Goal: Task Accomplishment & Management: Complete application form

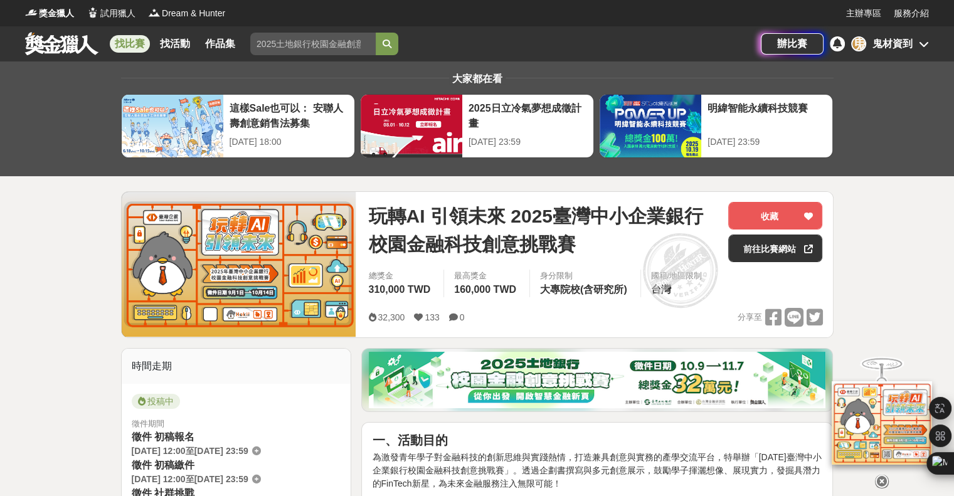
click at [617, 287] on span "大專院校(含研究所)" at bounding box center [583, 289] width 87 height 11
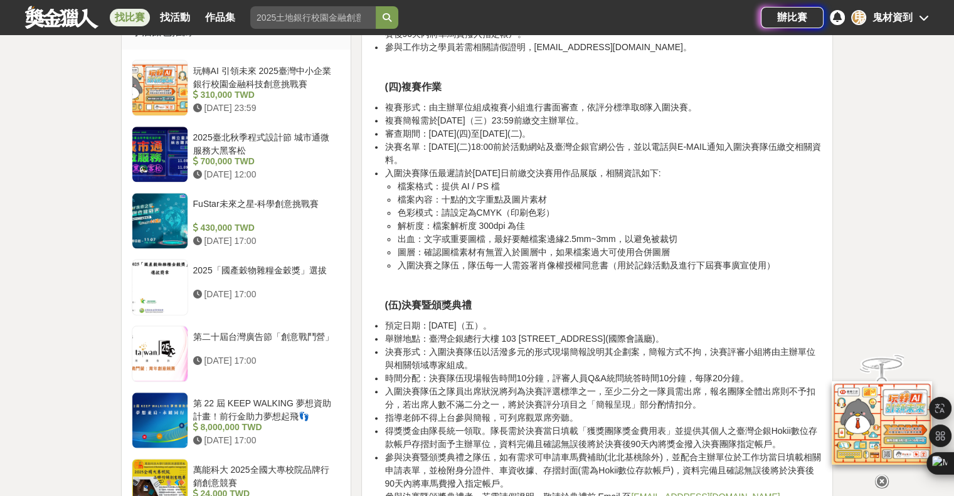
scroll to position [1332, 0]
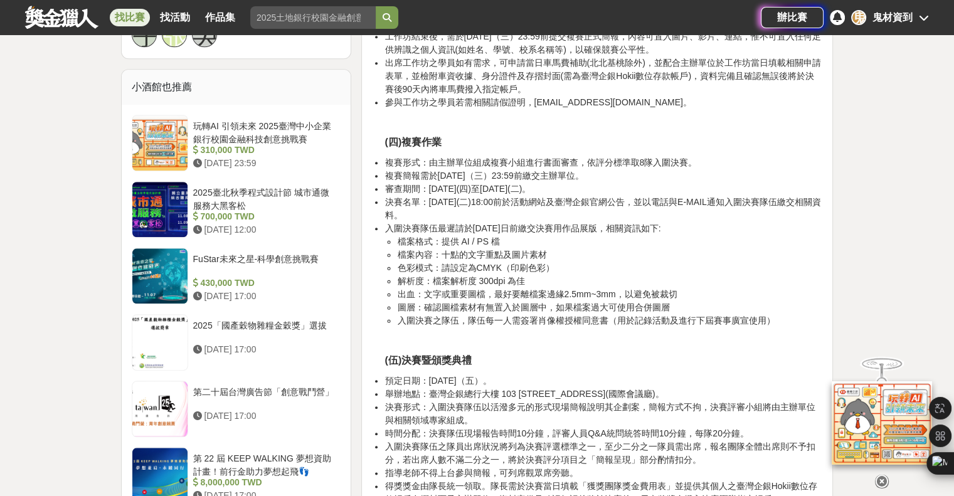
click at [901, 15] on div "鬼材資到" at bounding box center [893, 17] width 40 height 15
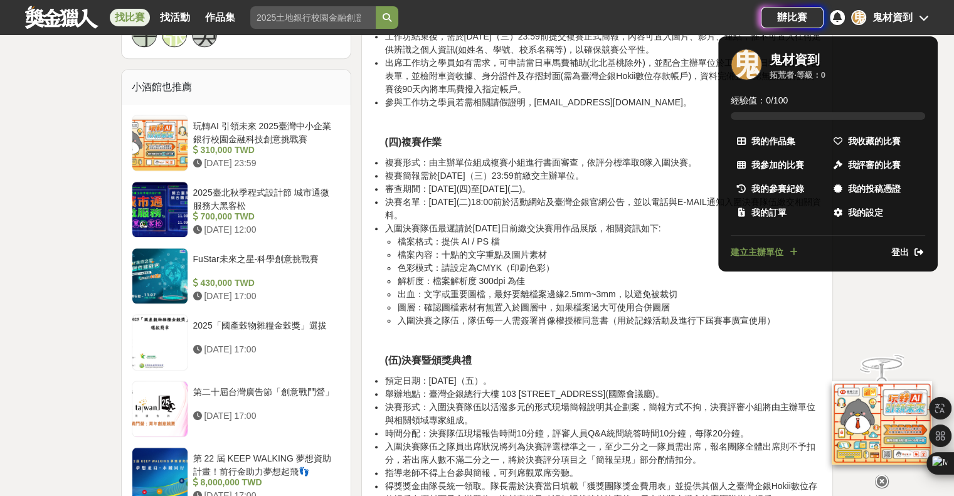
click at [854, 314] on div at bounding box center [477, 248] width 954 height 496
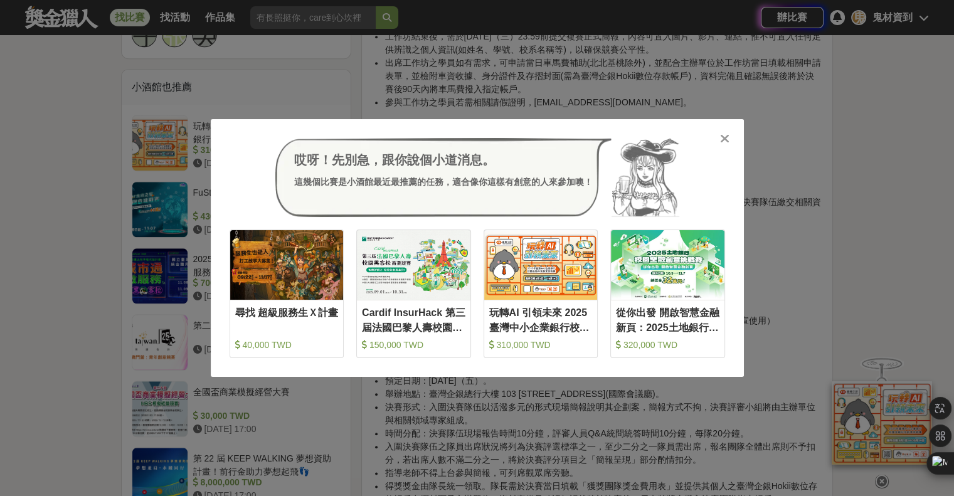
click at [719, 142] on div at bounding box center [725, 138] width 13 height 13
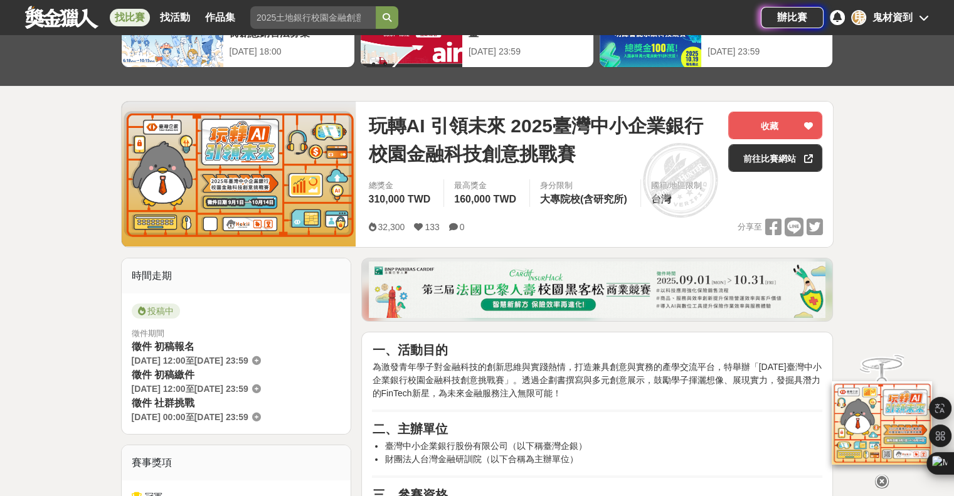
scroll to position [0, 0]
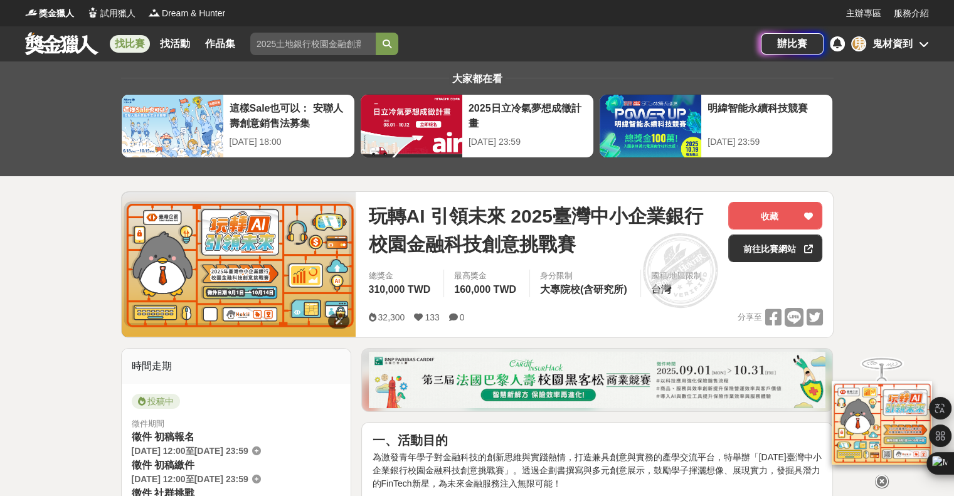
click at [231, 270] on img at bounding box center [239, 264] width 235 height 145
click at [888, 40] on div "鬼材資到" at bounding box center [893, 43] width 40 height 15
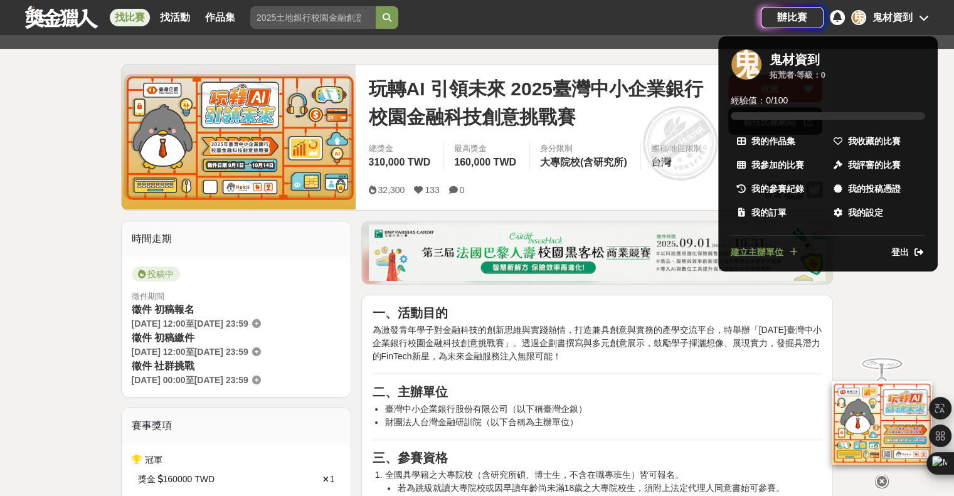
scroll to position [128, 0]
click at [412, 237] on div at bounding box center [477, 248] width 954 height 496
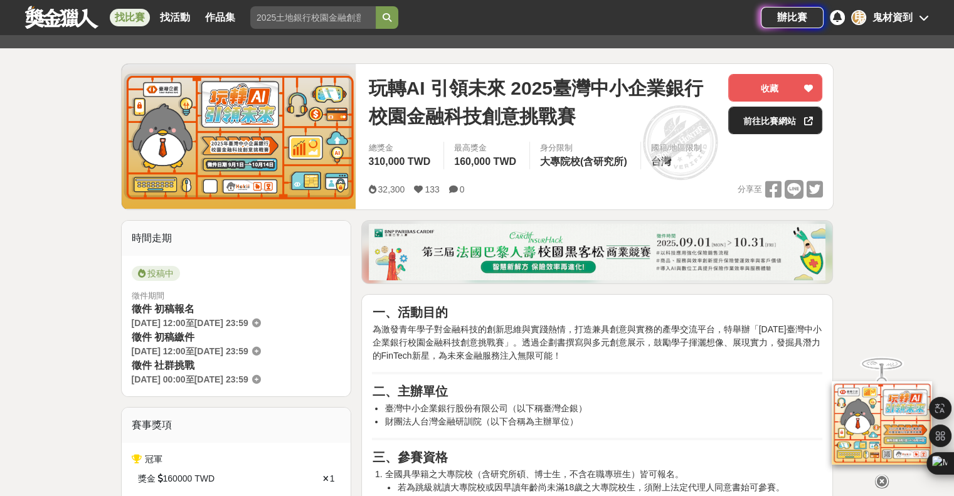
click at [768, 122] on link "前往比賽網站" at bounding box center [775, 121] width 94 height 28
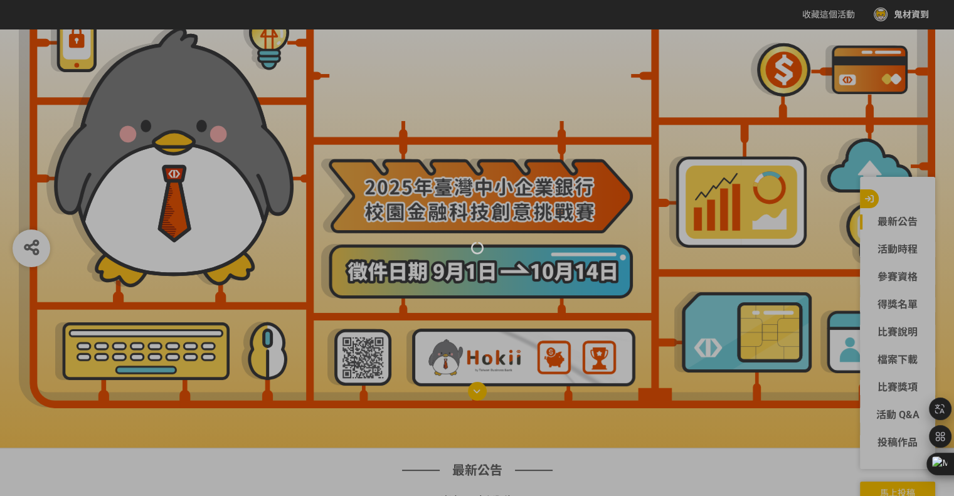
scroll to position [173, 0]
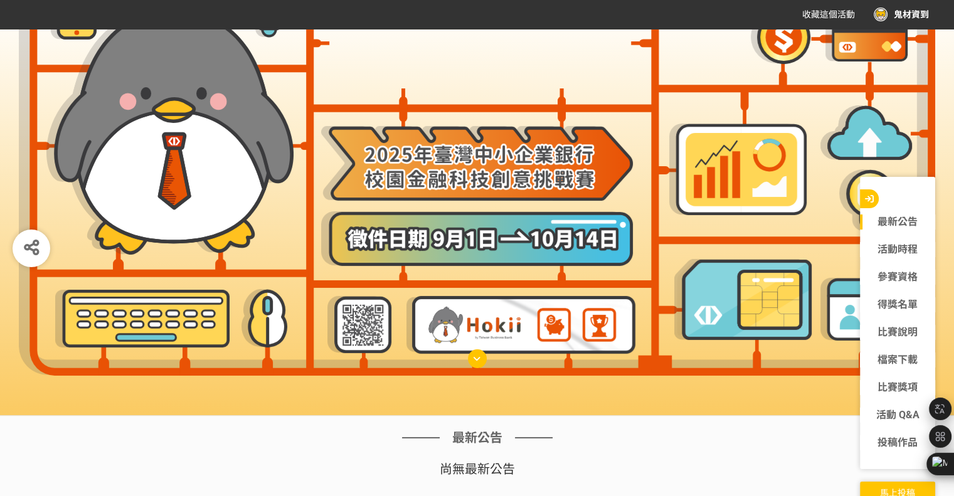
click at [880, 482] on button "馬上投稿" at bounding box center [897, 492] width 75 height 21
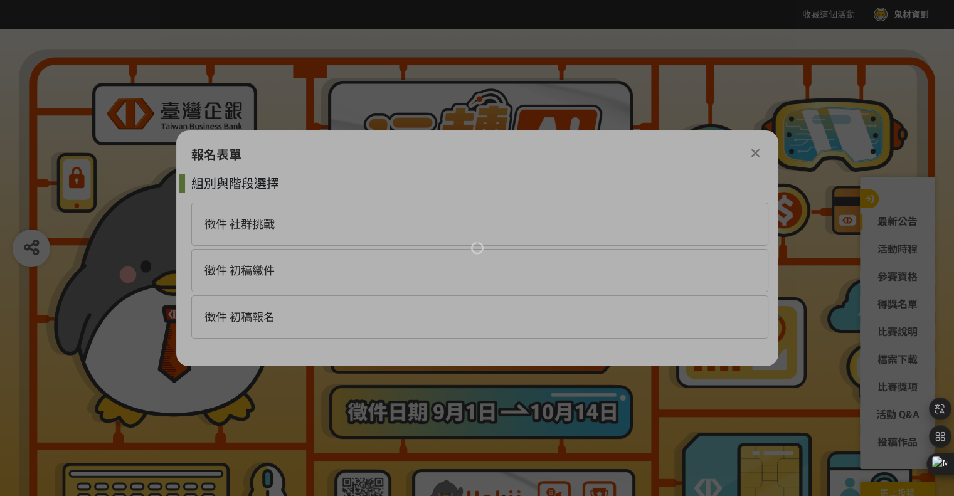
scroll to position [0, 0]
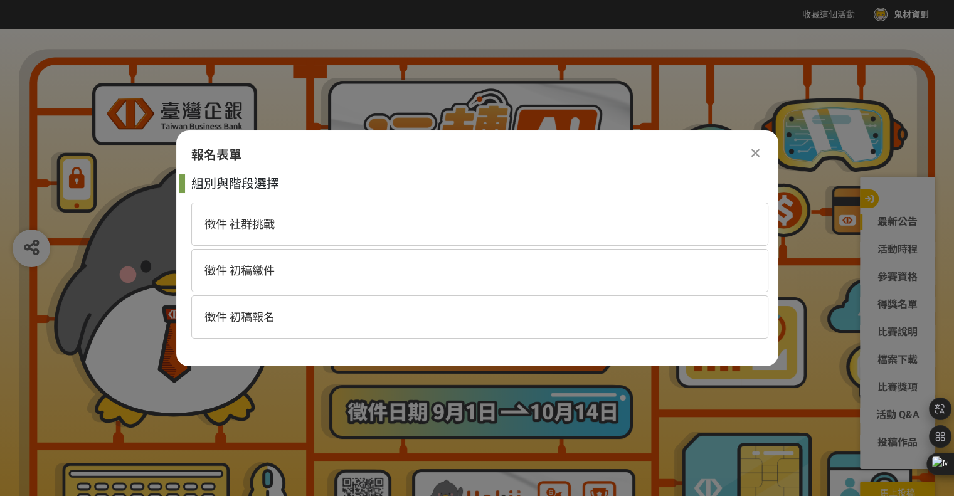
click at [314, 272] on div "徵件 初稿繳件" at bounding box center [479, 270] width 577 height 43
select select "185368:185627"
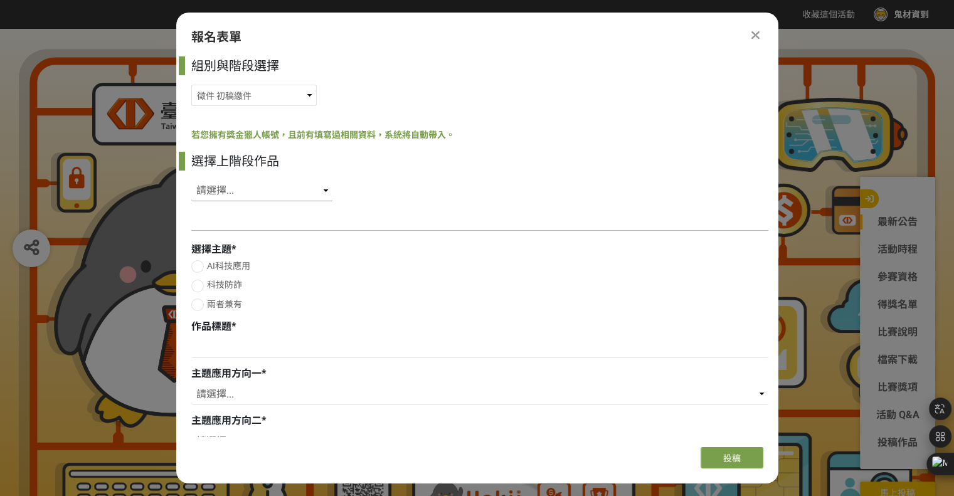
click at [272, 199] on select "請選擇... SID: 349853, 標題: (未知標題)" at bounding box center [261, 190] width 141 height 21
click at [387, 171] on div "選擇上階段作品 請選擇... SID: 349853, 標題: (未知標題)" at bounding box center [479, 180] width 577 height 56
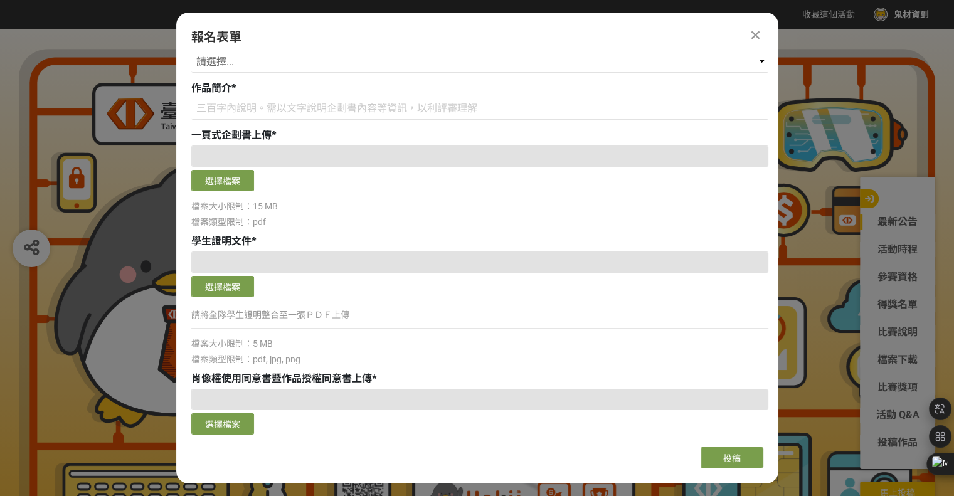
scroll to position [770, 0]
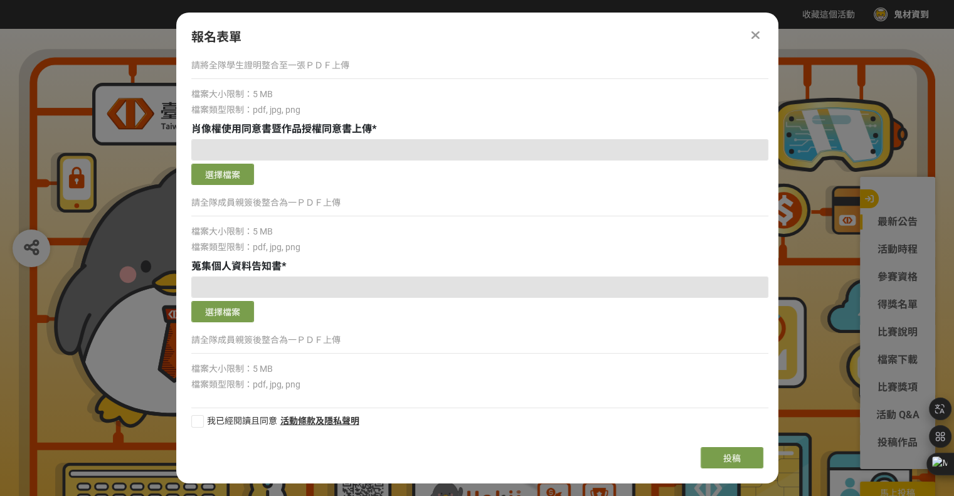
click at [753, 31] on icon at bounding box center [756, 35] width 8 height 13
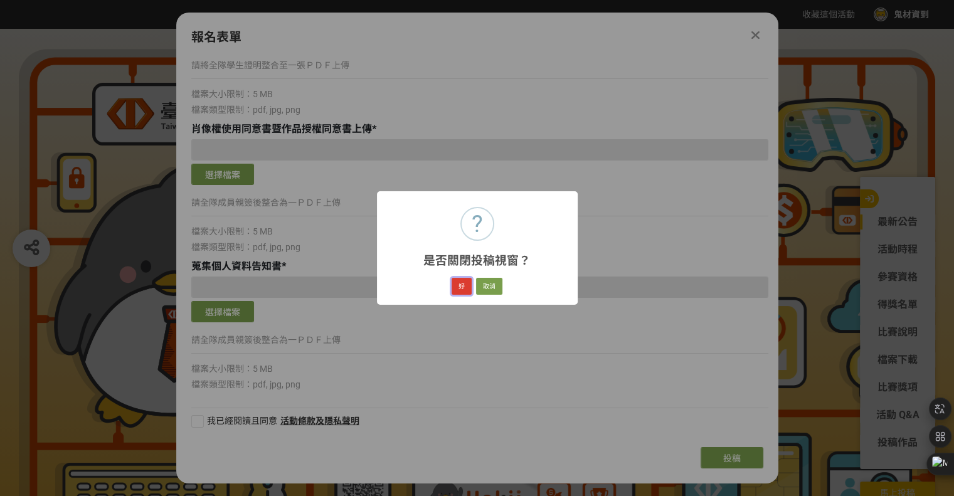
click at [467, 289] on button "好" at bounding box center [462, 287] width 20 height 18
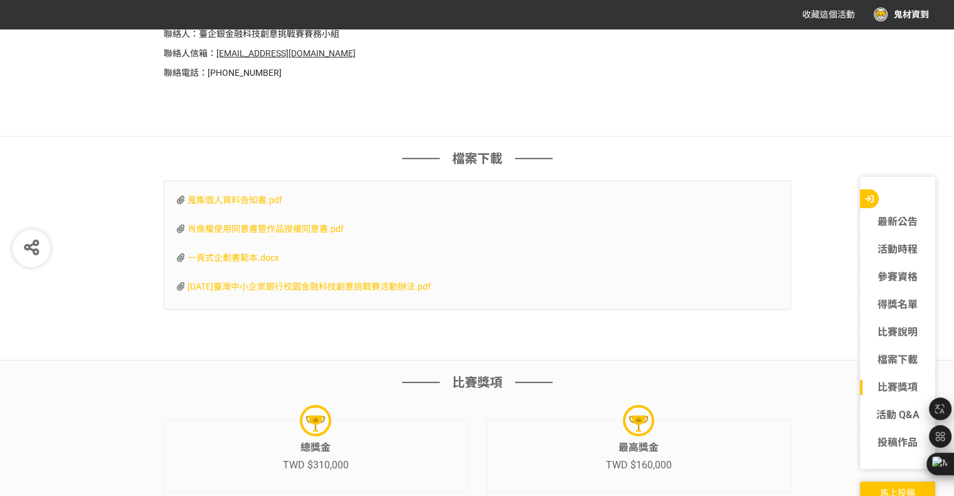
scroll to position [3660, 0]
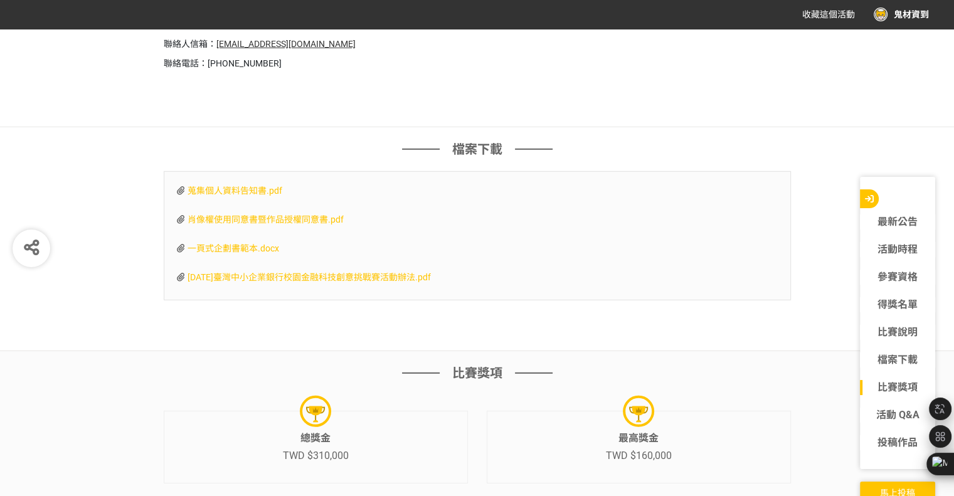
click at [898, 3] on div "收藏這個活動 鬼材資到" at bounding box center [857, 14] width 146 height 23
click at [902, 14] on div "鬼材資到" at bounding box center [901, 15] width 55 height 14
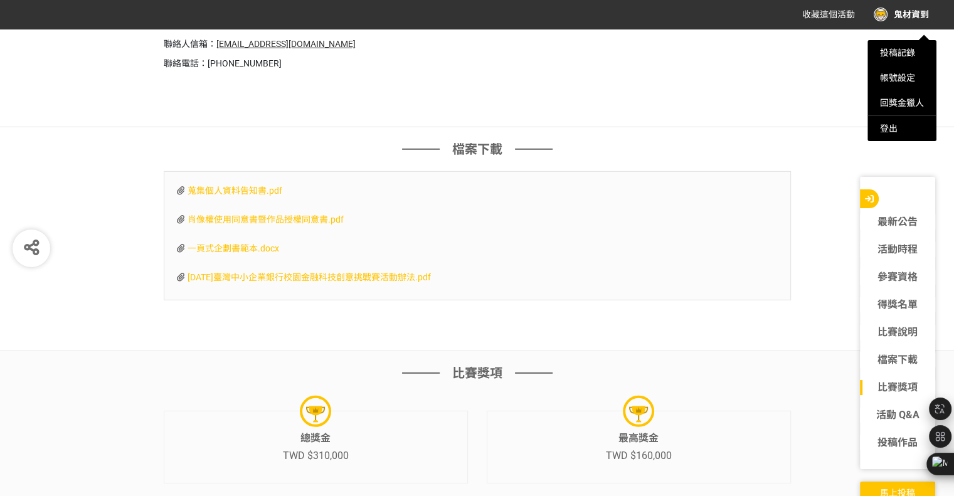
click at [818, 61] on div at bounding box center [477, 248] width 954 height 496
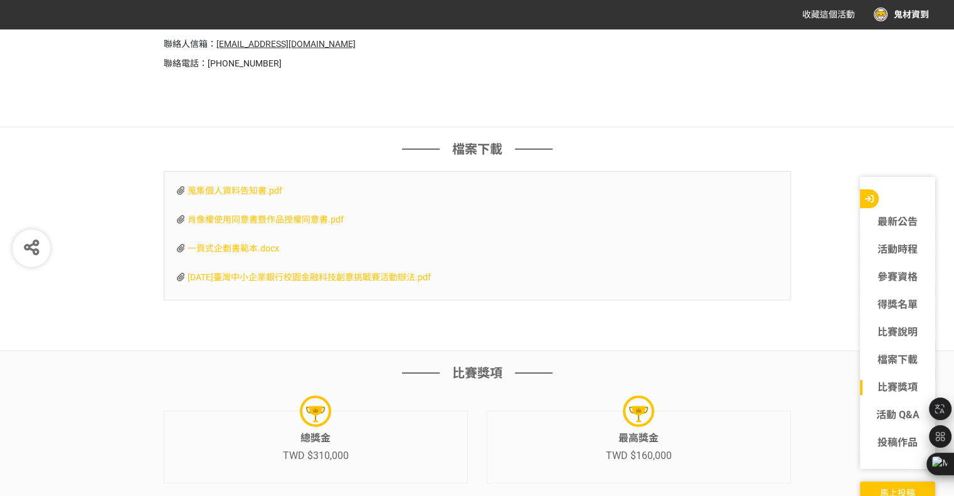
click at [879, 479] on div "最新公告 活動時程 參賽資格 得獎名單 比賽說明 檔案下載 比賽獎項 活動 Q&A 投稿作品 馬上投稿" at bounding box center [898, 340] width 88 height 326
click at [878, 484] on button "馬上投稿" at bounding box center [897, 492] width 75 height 21
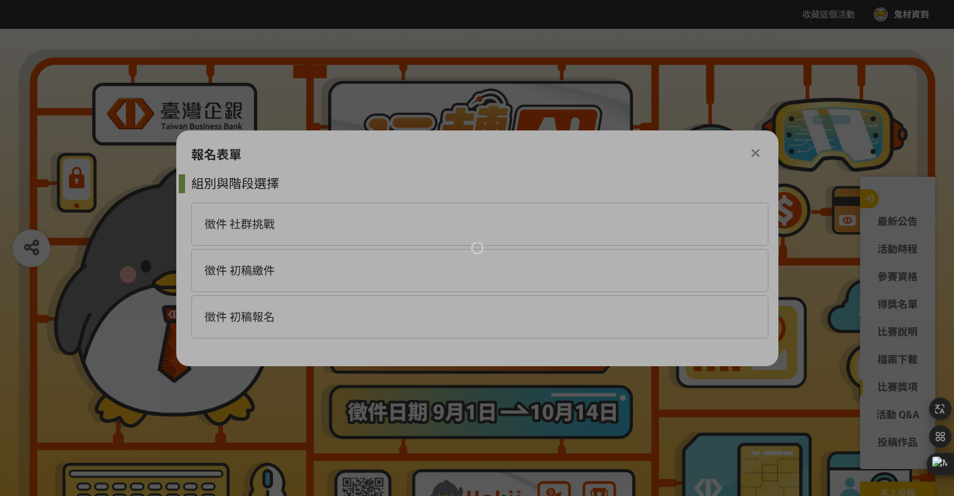
scroll to position [0, 0]
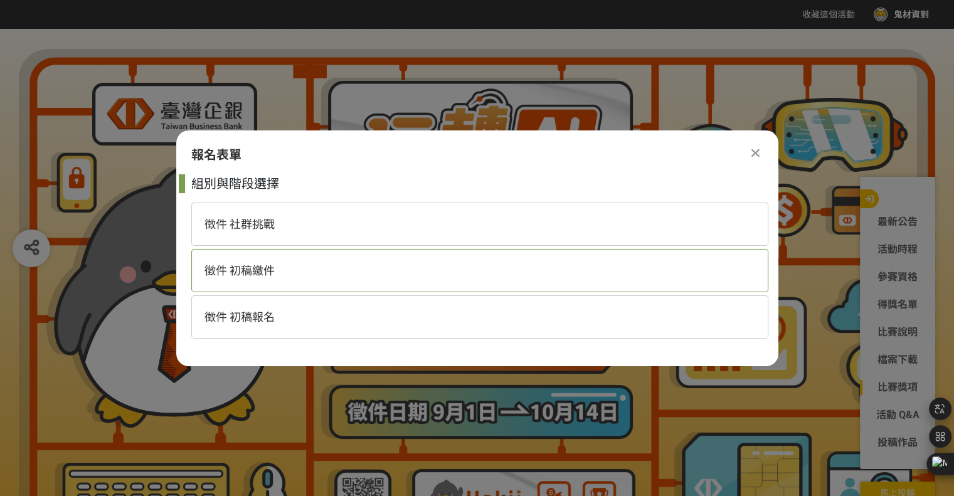
click at [324, 256] on div "徵件 初稿繳件" at bounding box center [479, 270] width 577 height 43
select select "185368:185627"
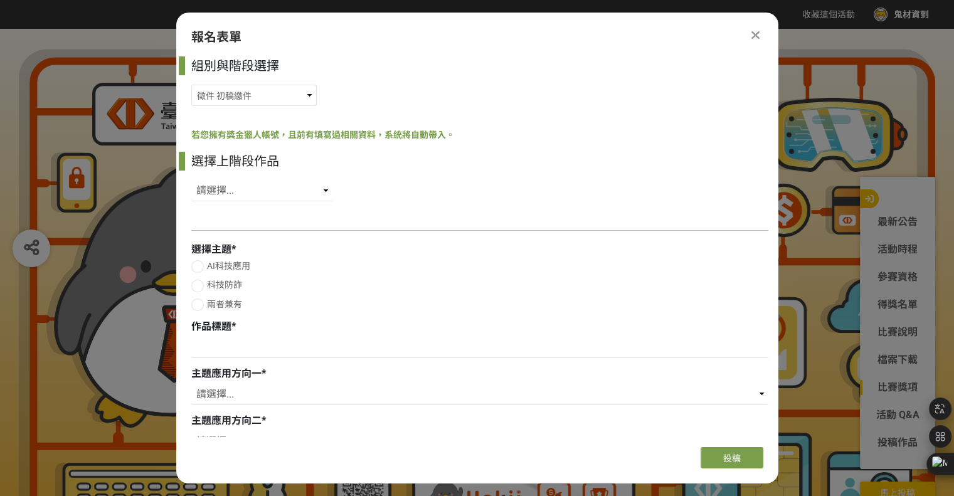
scroll to position [27, 0]
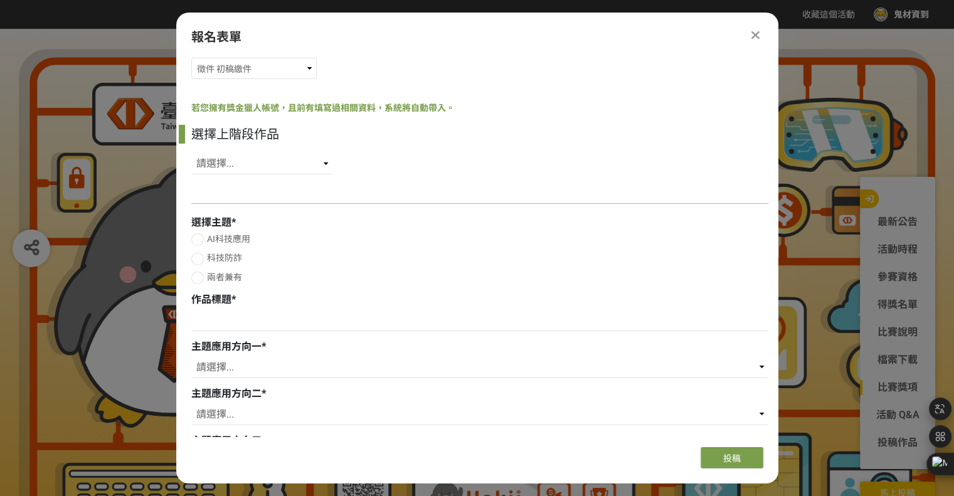
click at [208, 282] on span "兩者兼有" at bounding box center [224, 277] width 35 height 10
click at [200, 282] on input "兩者兼有" at bounding box center [196, 278] width 8 height 8
radio input "false"
click at [230, 311] on input at bounding box center [479, 320] width 577 height 21
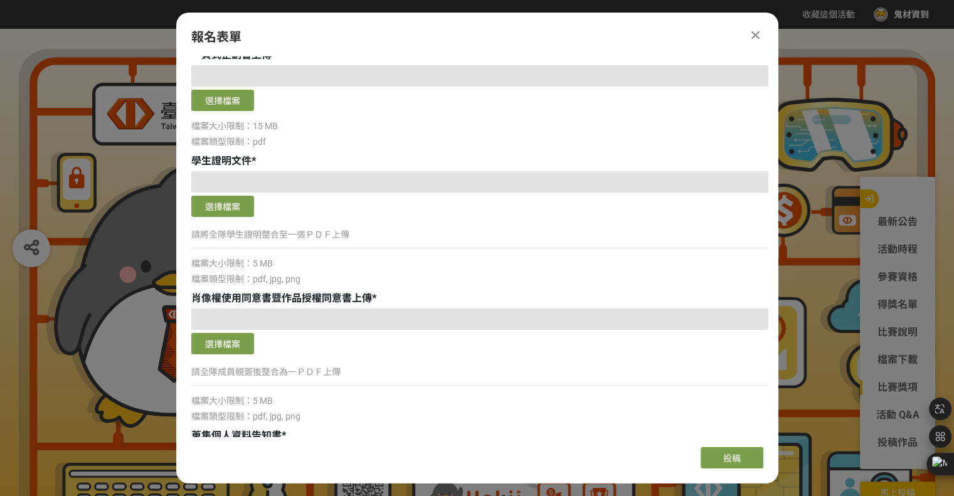
scroll to position [602, 0]
click at [235, 338] on button "選擇檔案" at bounding box center [222, 342] width 63 height 21
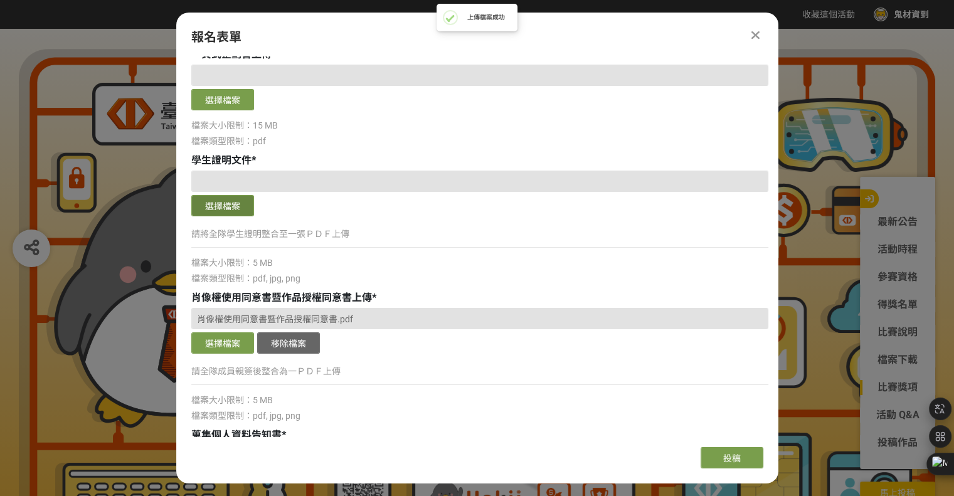
click at [245, 206] on button "選擇檔案" at bounding box center [222, 205] width 63 height 21
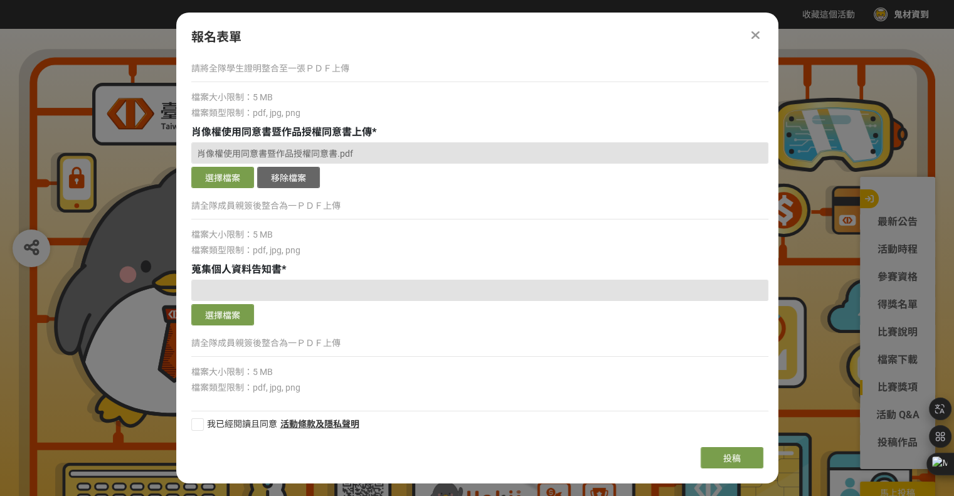
scroll to position [770, 0]
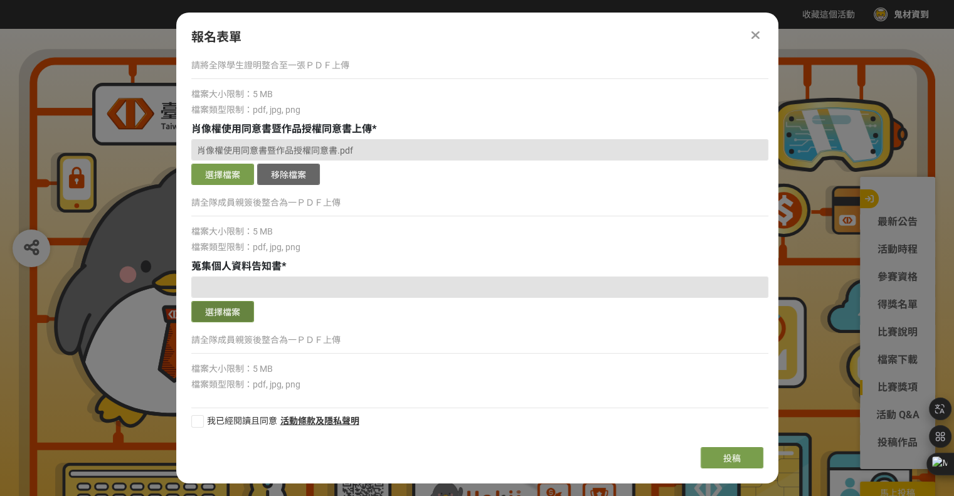
click at [233, 307] on button "選擇檔案" at bounding box center [222, 311] width 63 height 21
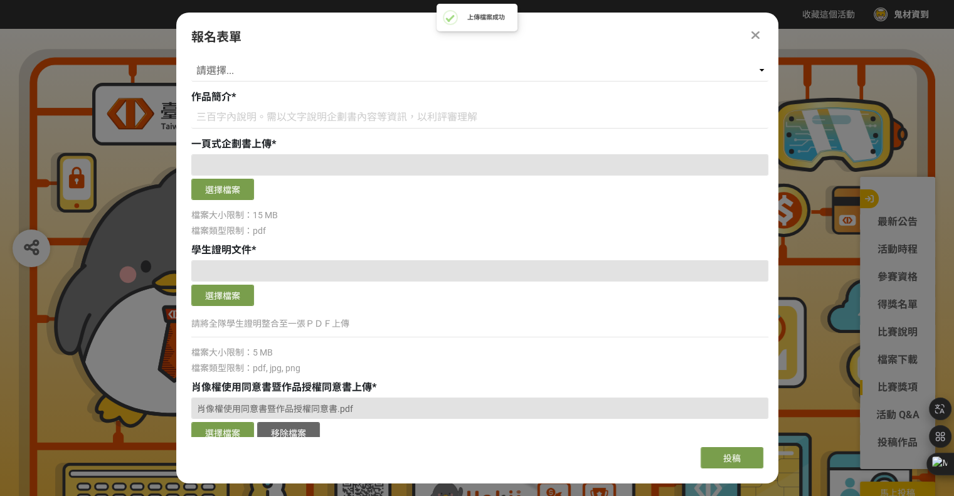
scroll to position [449, 0]
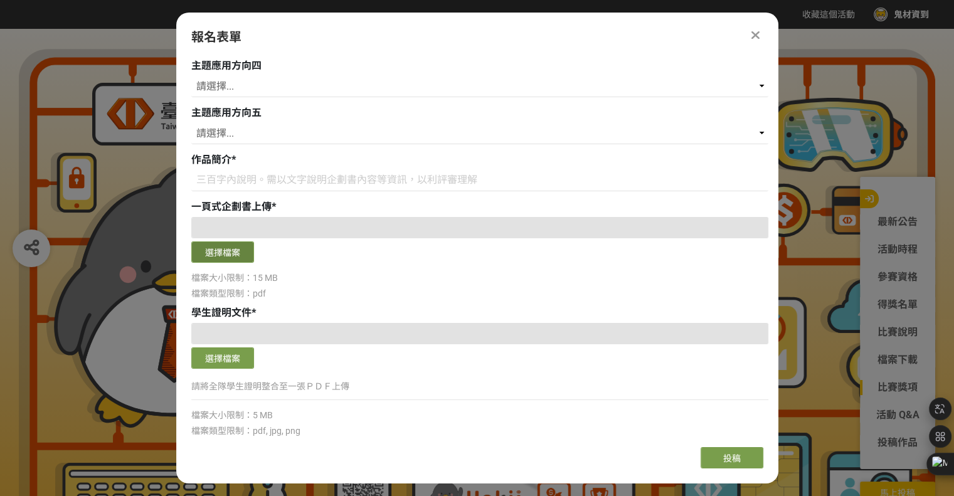
click at [232, 248] on button "選擇檔案" at bounding box center [222, 252] width 63 height 21
click at [246, 173] on input at bounding box center [479, 180] width 577 height 21
paste input "透過 Chatbot 取得用戶數據，結合機器學習模型，即時偵測並攔截詐騙，守護用戶資產安全。"
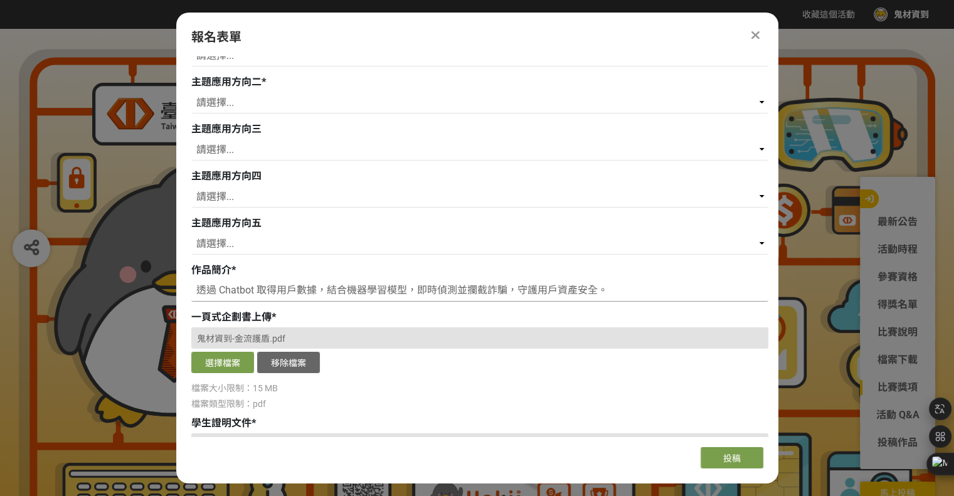
scroll to position [206, 0]
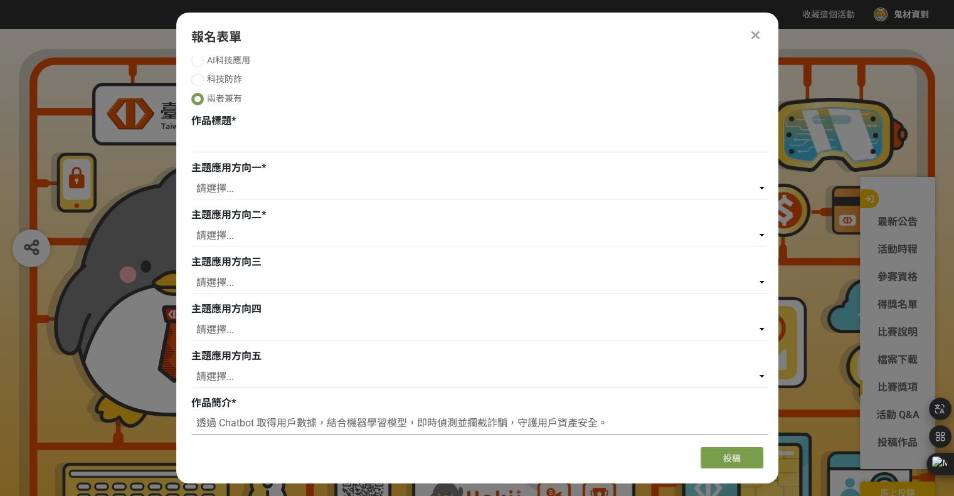
type input "透過 Chatbot 取得用戶數據，結合機器學習模型，即時偵測並攔截詐騙，守護用戶資產安全。"
drag, startPoint x: 235, startPoint y: 177, endPoint x: 243, endPoint y: 206, distance: 30.6
click at [243, 206] on div "選擇主題 * AI科技應用 科技防詐 兩者兼有 作品標題 * 主題應用方向一 * 請選擇... 存款 個人金融 企業金融 外匯 理財 電子支付 個人網路銀行 …" at bounding box center [479, 487] width 577 height 938
click at [241, 183] on select "請選擇... 存款 個人金融 企業金融 外匯 理財 電子支付 個人網路銀行 企業網路銀行 行動銀行APP 風控法遵 信用卡 內部管理 流程優化 內部訓練 保險…" at bounding box center [479, 188] width 577 height 21
select select "防詐機制"
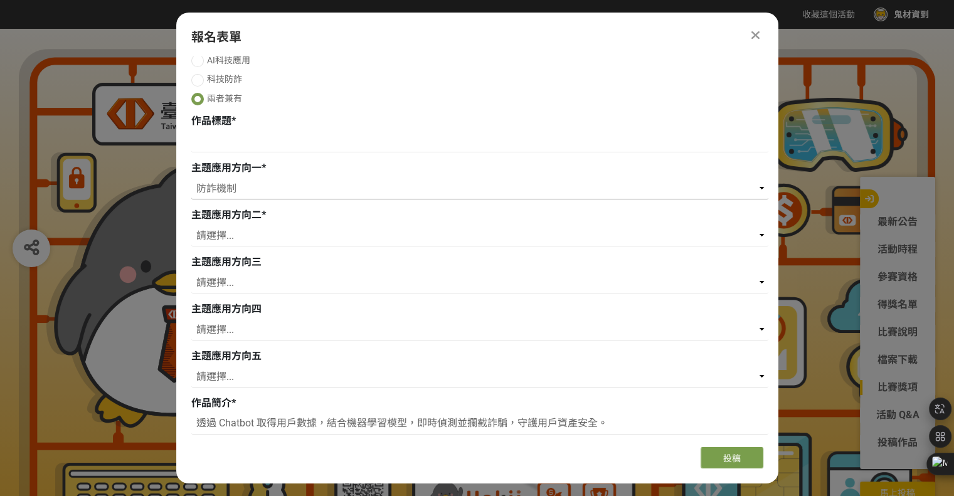
click at [191, 178] on select "請選擇... 存款 個人金融 企業金融 外匯 理財 電子支付 個人網路銀行 企業網路銀行 行動銀行APP 風控法遵 信用卡 內部管理 流程優化 內部訓練 保險…" at bounding box center [479, 188] width 577 height 21
click at [238, 226] on select "請選擇... 存款 個人金融 企業金融 外匯 理財 電子支付 個人網路銀行 企業網路銀行 行動銀行APP 風控法遵 信用卡 內部管理 流程優化 內部訓練 保險…" at bounding box center [479, 235] width 577 height 21
select select "授信審核"
click at [191, 225] on select "請選擇... 存款 個人金融 企業金融 外匯 理財 電子支付 個人網路銀行 企業網路銀行 行動銀行APP 風控法遵 信用卡 內部管理 流程優化 內部訓練 保險…" at bounding box center [479, 235] width 577 height 21
click at [237, 278] on select "請選擇... 存款 個人金融 企業金融 外匯 理財 電子支付 個人網路銀行 企業網路銀行 行動銀行APP 風控法遵 信用卡 內部管理 流程優化 內部訓練 保險…" at bounding box center [479, 282] width 577 height 21
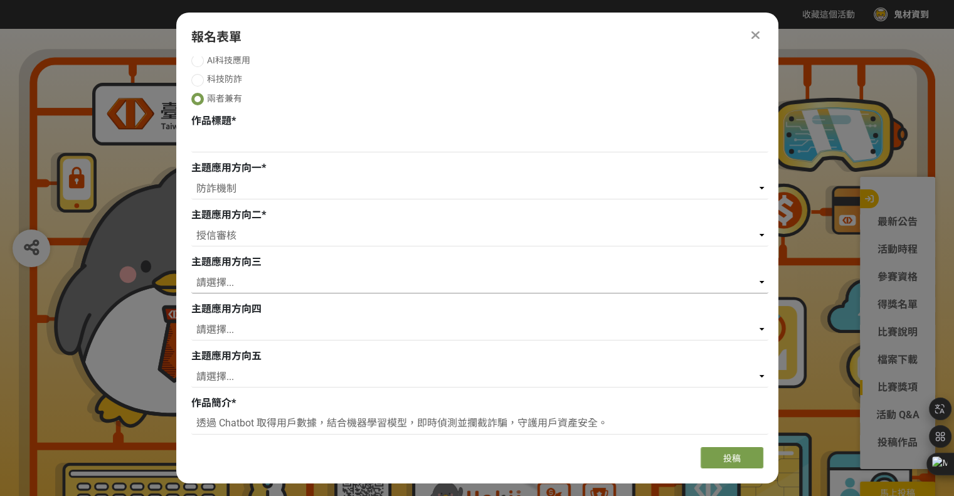
select select "行動銀行APP"
click at [191, 272] on select "請選擇... 存款 個人金融 企業金融 外匯 理財 電子支付 個人網路銀行 企業網路銀行 行動銀行APP 風控法遵 信用卡 內部管理 流程優化 內部訓練 保險…" at bounding box center [479, 282] width 577 height 21
click at [239, 385] on select "請選擇... 存款 個人金融 企業金融 外匯 理財 電子支付 個人網路銀行 企業網路銀行 行動銀行APP 風控法遵 信用卡 內部管理 流程優化 內部訓練 保險…" at bounding box center [479, 376] width 577 height 21
select select "數據整合"
click at [191, 366] on select "請選擇... 存款 個人金融 企業金融 外匯 理財 電子支付 個人網路銀行 企業網路銀行 行動銀行APP 風控法遵 信用卡 內部管理 流程優化 內部訓練 保險…" at bounding box center [479, 376] width 577 height 21
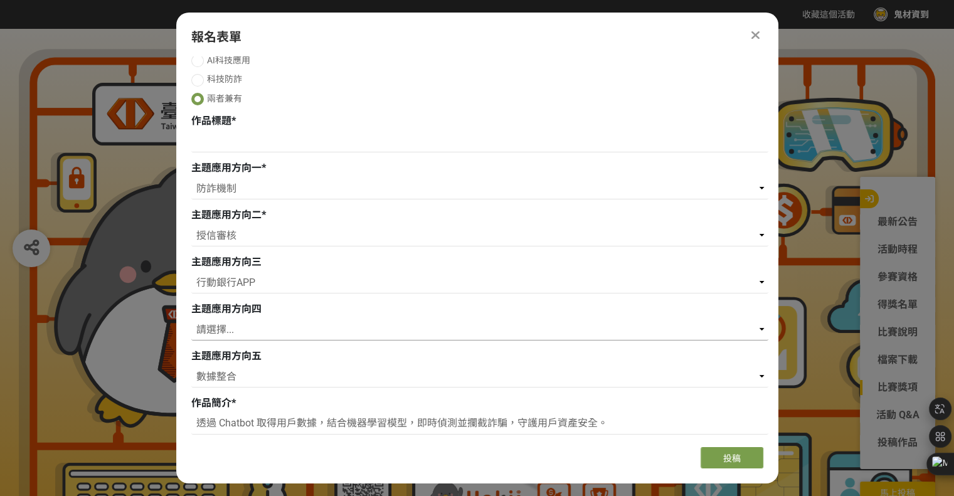
click at [246, 333] on select "請選擇... 存款 個人金融 企業金融 外匯 理財 電子支付 個人網路銀行 企業網路銀行 行動銀行APP 風控法遵 信用卡 內部管理 流程優化 內部訓練 保險…" at bounding box center [479, 329] width 577 height 21
select select "風控法遵"
click at [191, 319] on select "請選擇... 存款 個人金融 企業金融 外匯 理財 電子支付 個人網路銀行 企業網路銀行 行動銀行APP 風控法遵 信用卡 內部管理 流程優化 內部訓練 保險…" at bounding box center [479, 329] width 577 height 21
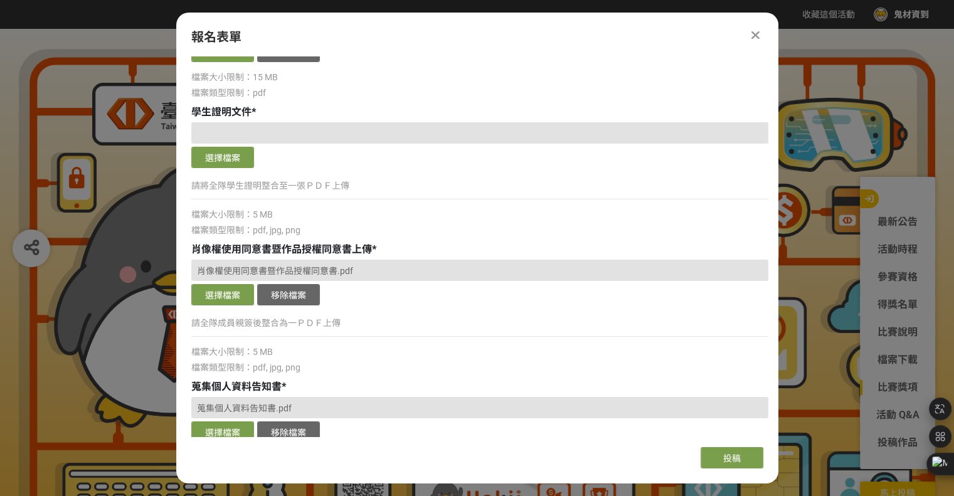
scroll to position [770, 0]
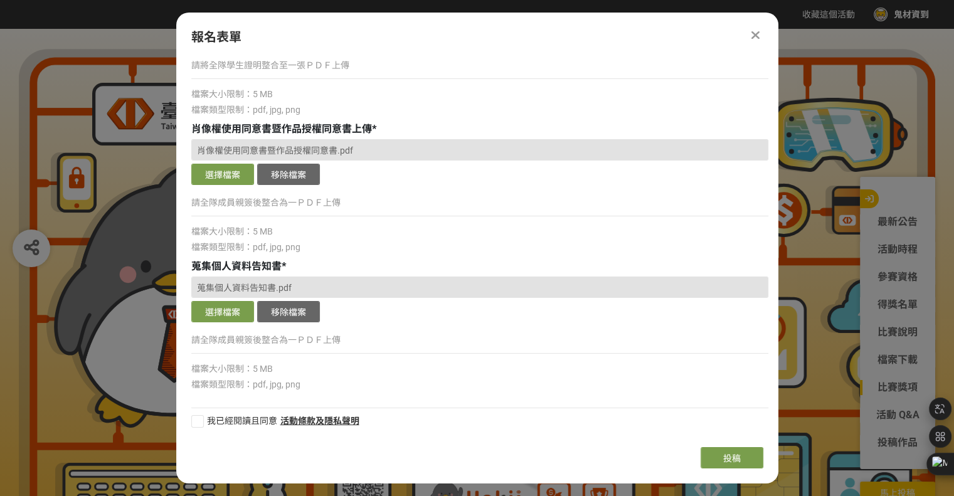
click at [199, 427] on div at bounding box center [197, 421] width 13 height 13
checkbox input "true"
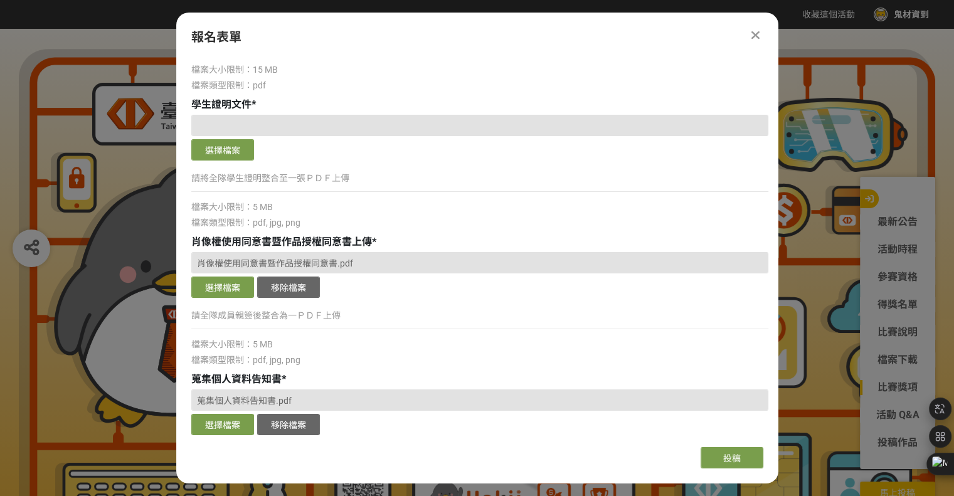
scroll to position [672, 0]
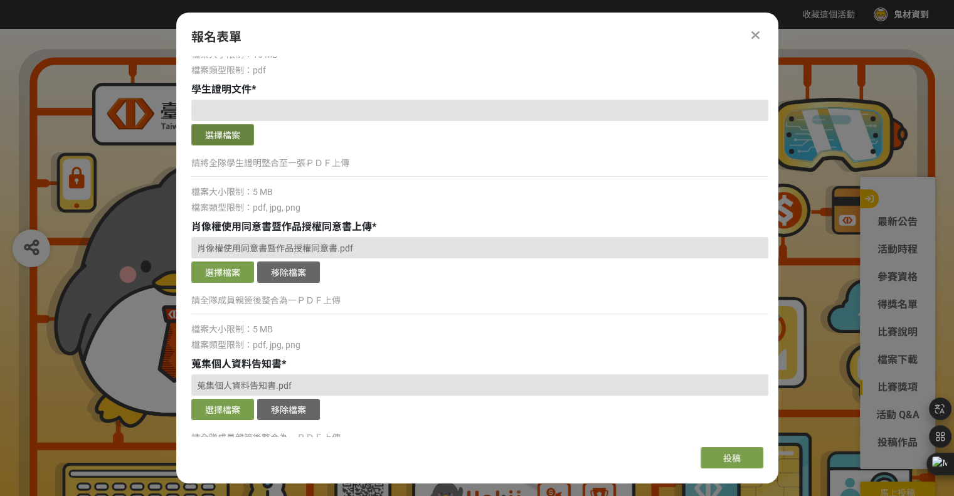
click at [236, 135] on button "選擇檔案" at bounding box center [222, 134] width 63 height 21
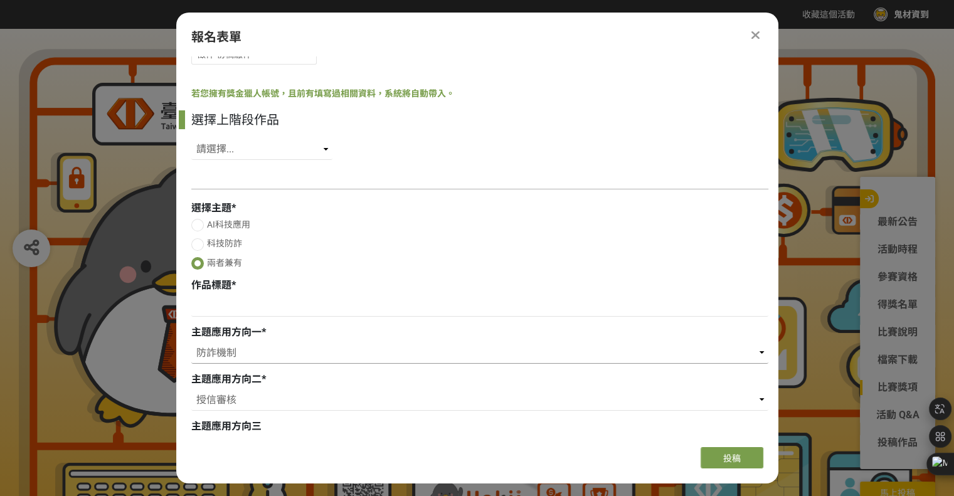
scroll to position [40, 0]
click at [241, 185] on div at bounding box center [479, 190] width 577 height 13
click at [242, 308] on input at bounding box center [479, 307] width 577 height 21
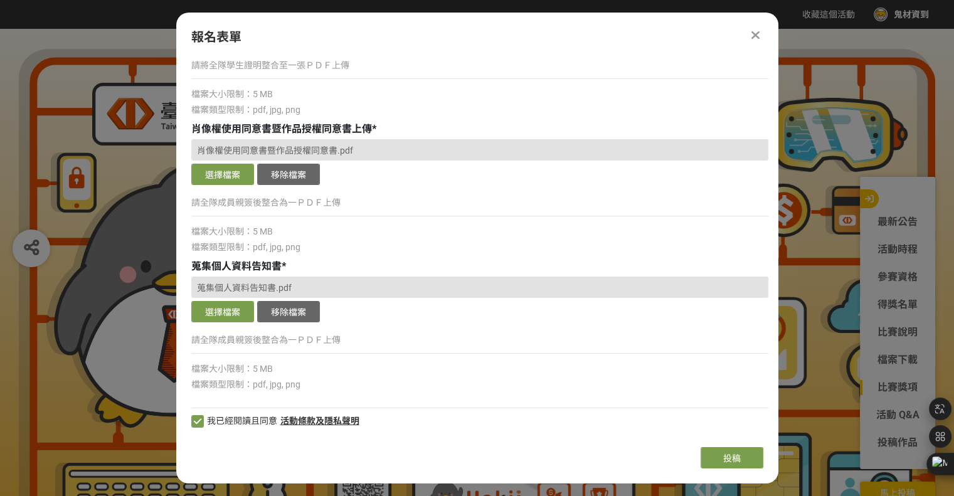
scroll to position [770, 0]
type input "金流護盾"
click at [716, 456] on button "投稿" at bounding box center [732, 457] width 63 height 21
click at [731, 454] on span "投稿" at bounding box center [732, 459] width 18 height 10
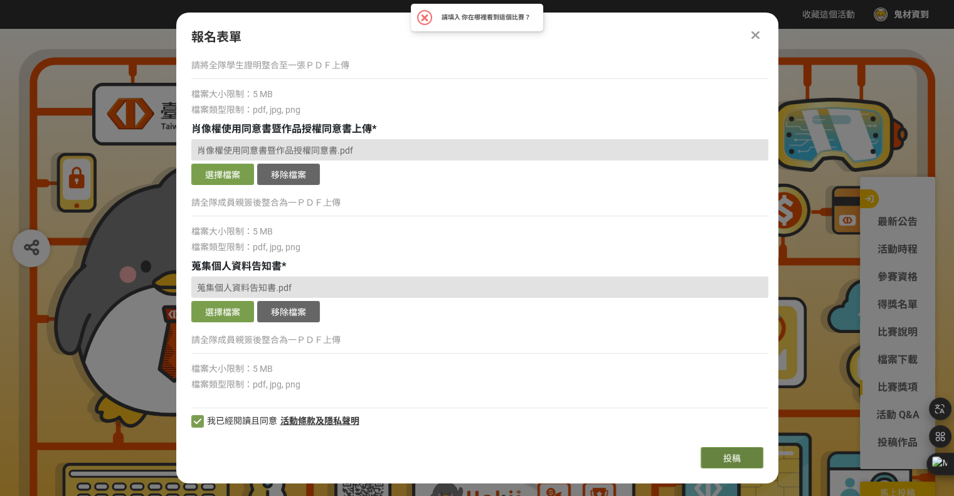
click at [731, 454] on span "投稿" at bounding box center [732, 459] width 18 height 10
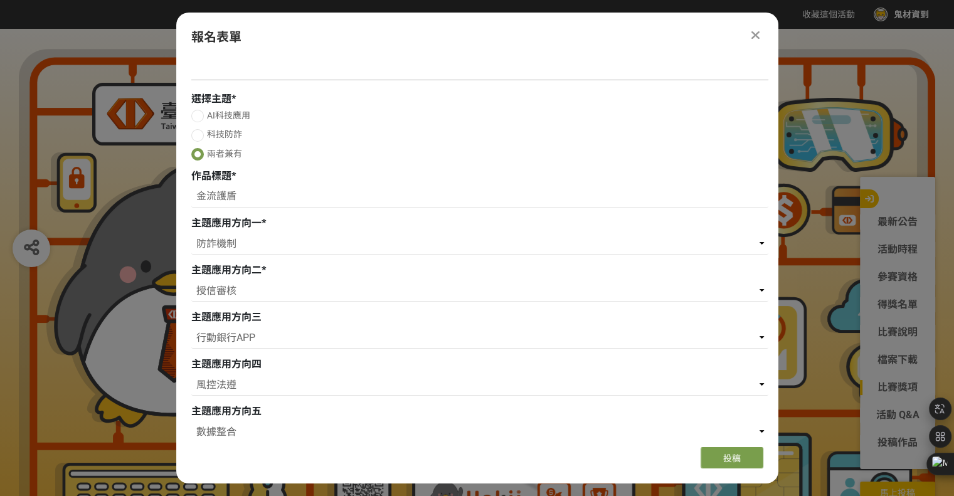
scroll to position [0, 0]
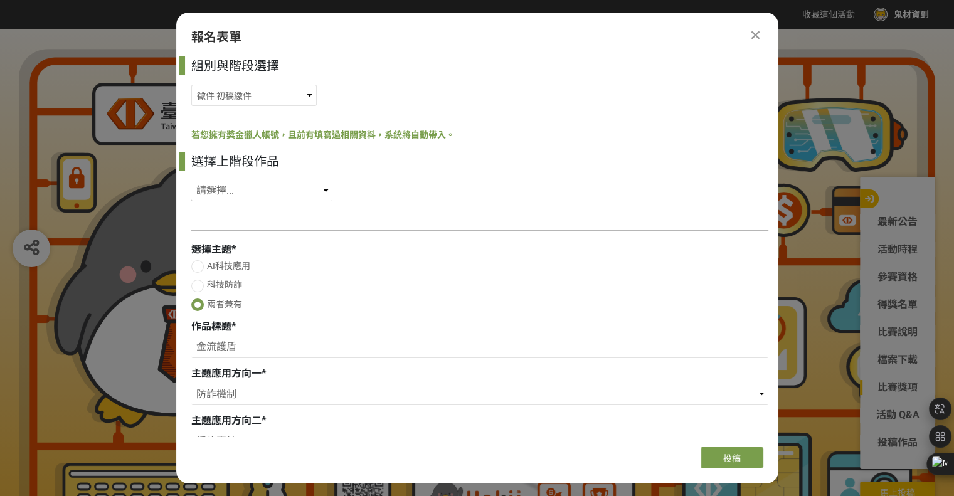
click at [249, 186] on select "請選擇... SID: 349853, 標題: (未知標題)" at bounding box center [261, 190] width 141 height 21
click at [288, 194] on select "請選擇... SID: 349853, 標題: (未知標題)" at bounding box center [261, 190] width 141 height 21
click at [290, 186] on select "請選擇... SID: 349853, 標題: (未知標題)" at bounding box center [261, 190] width 141 height 21
select select "349853"
click at [191, 180] on select "請選擇... SID: 349853, 標題: (未知標題)" at bounding box center [261, 190] width 141 height 21
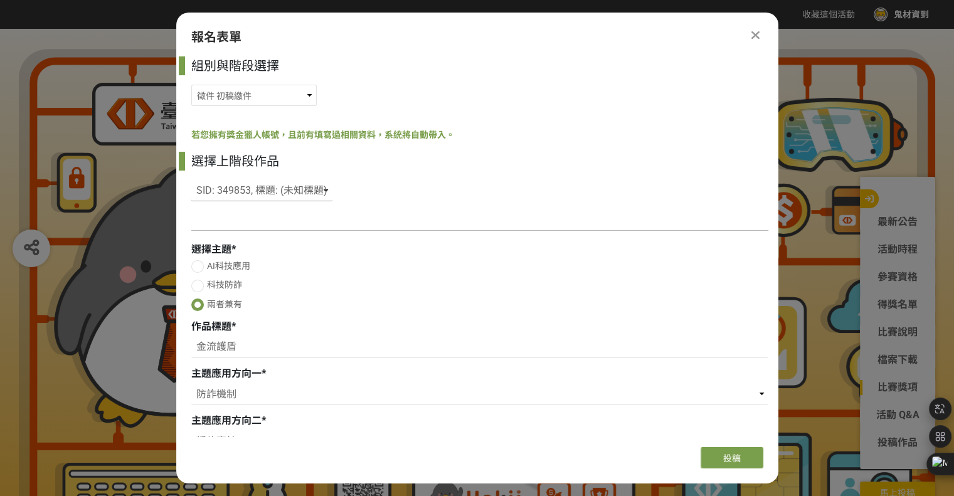
click at [290, 195] on select "請選擇... SID: 349853, 標題: (未知標題)" at bounding box center [261, 190] width 141 height 21
click at [191, 180] on select "請選擇... SID: 349853, 標題: (未知標題)" at bounding box center [261, 190] width 141 height 21
click at [279, 200] on select "請選擇... SID: 349853, 標題: (未知標題)" at bounding box center [261, 190] width 141 height 21
select select "349853"
click at [191, 180] on select "請選擇... SID: 349853, 標題: (未知標題)" at bounding box center [261, 190] width 141 height 21
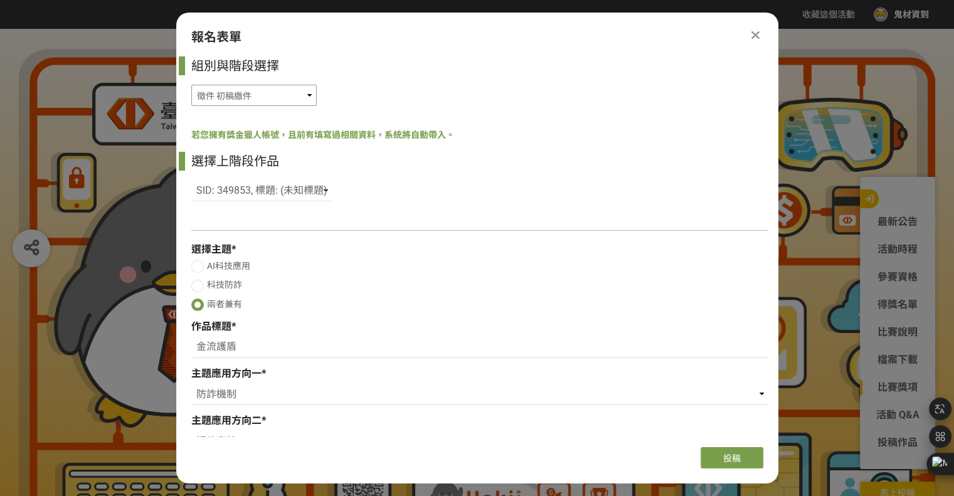
click at [300, 100] on select "徵件 社群挑戰 徵件 初稿繳件 徵件 初稿報名" at bounding box center [253, 95] width 125 height 21
click at [428, 88] on div "徵件 社群挑戰 徵件 初稿繳件 徵件 初稿報名" at bounding box center [479, 95] width 577 height 21
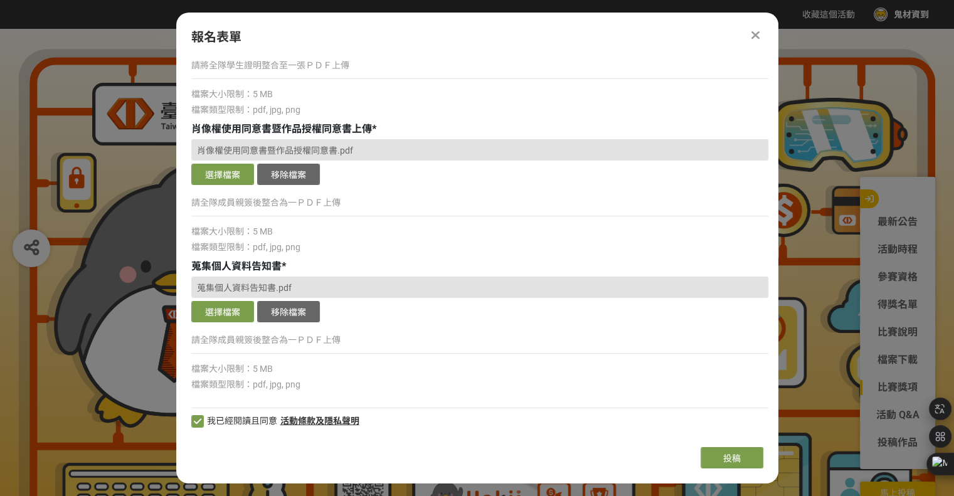
scroll to position [770, 0]
click at [735, 456] on span "投稿" at bounding box center [732, 459] width 18 height 10
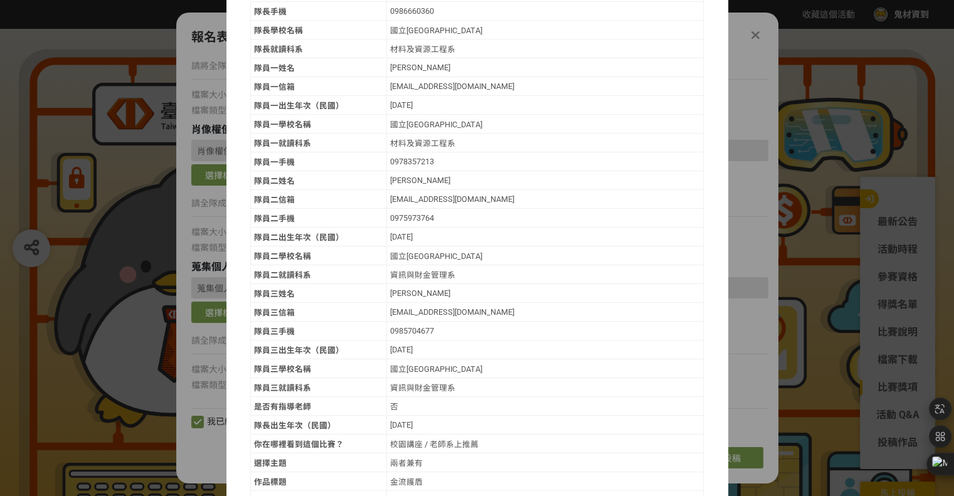
scroll to position [410, 0]
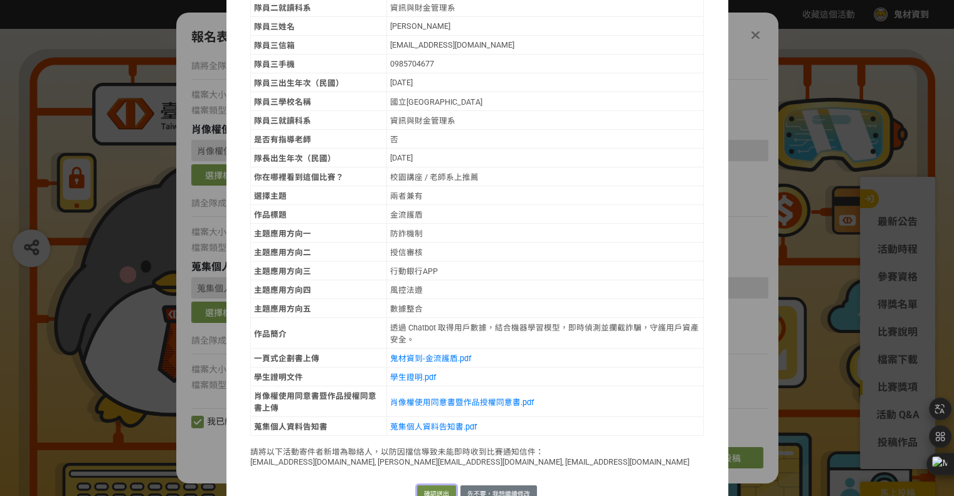
click at [439, 486] on button "確認送出" at bounding box center [436, 495] width 39 height 18
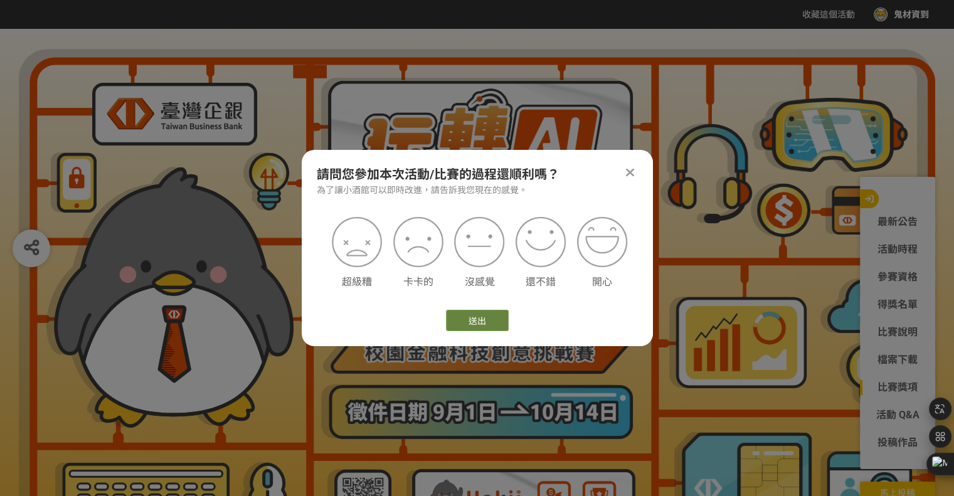
click at [486, 324] on button "送出" at bounding box center [477, 320] width 63 height 21
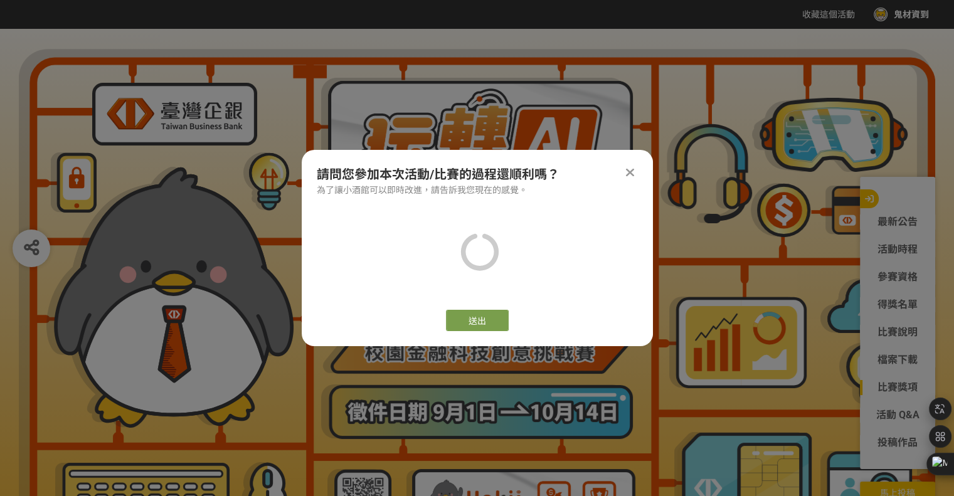
click at [631, 171] on icon at bounding box center [630, 172] width 8 height 13
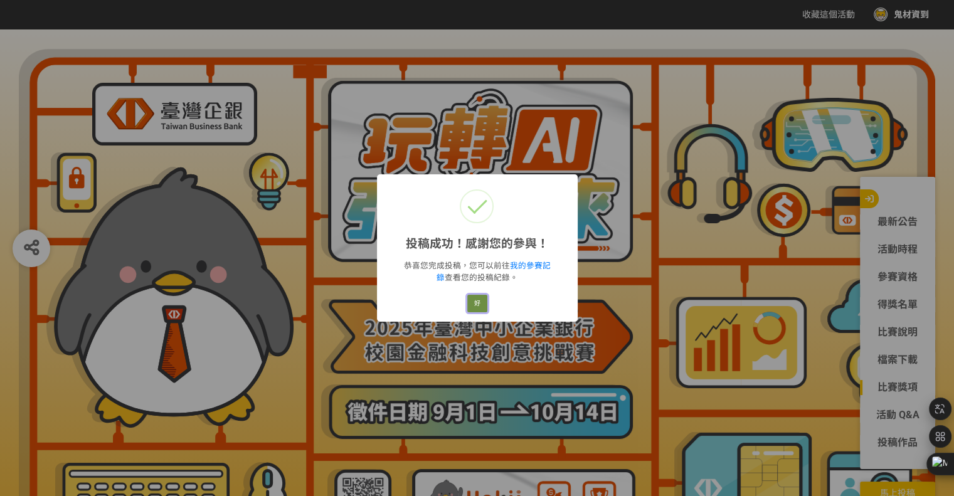
click at [475, 300] on button "好" at bounding box center [477, 304] width 20 height 18
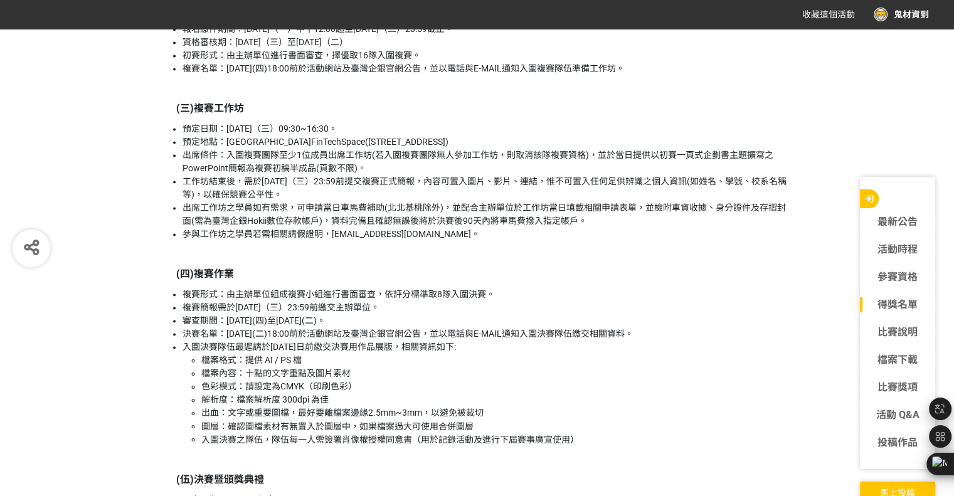
scroll to position [1960, 0]
